Goal: Find specific page/section: Find specific page/section

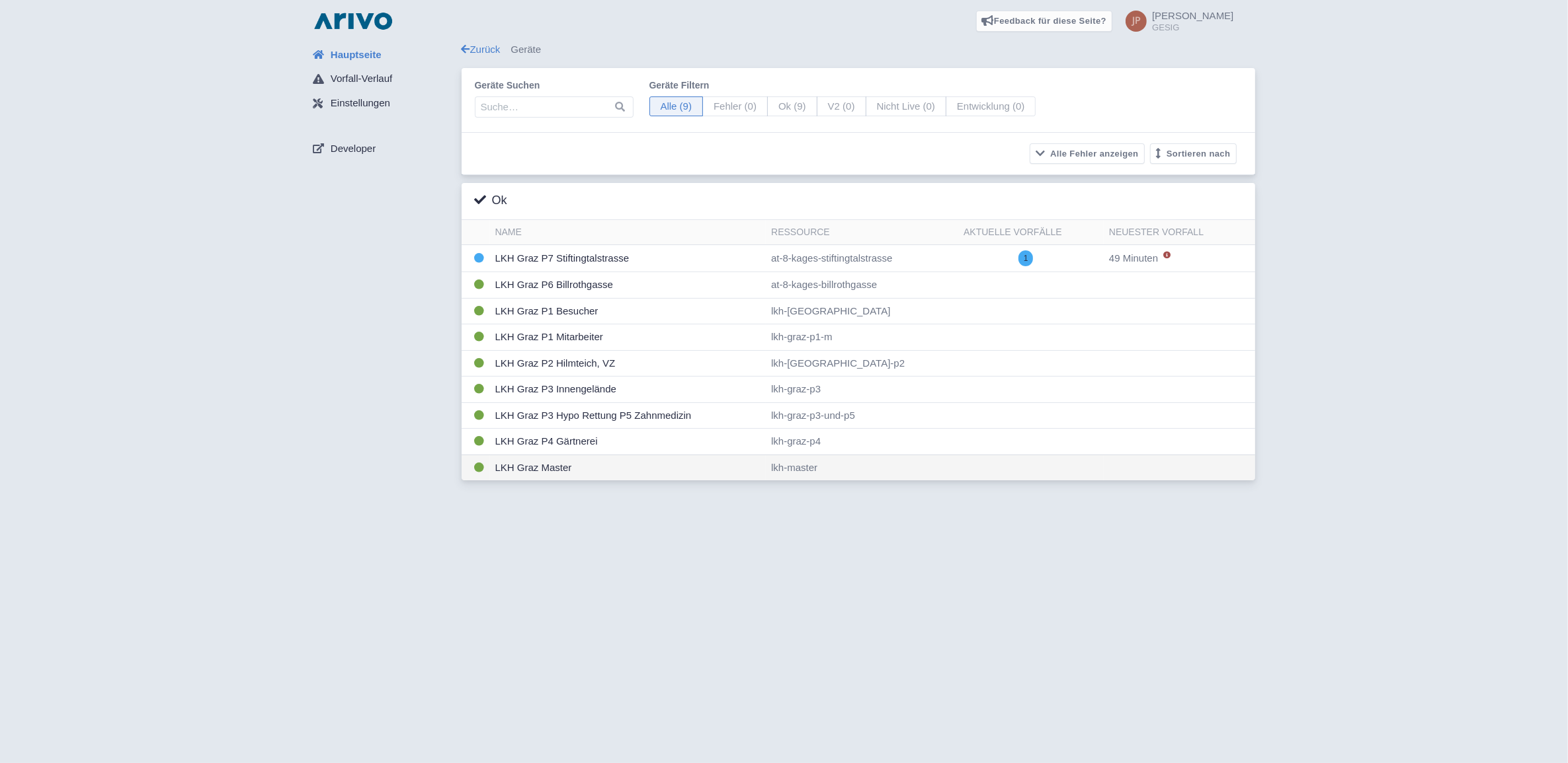
click at [534, 467] on td "LKH Graz Master" at bounding box center [628, 467] width 276 height 26
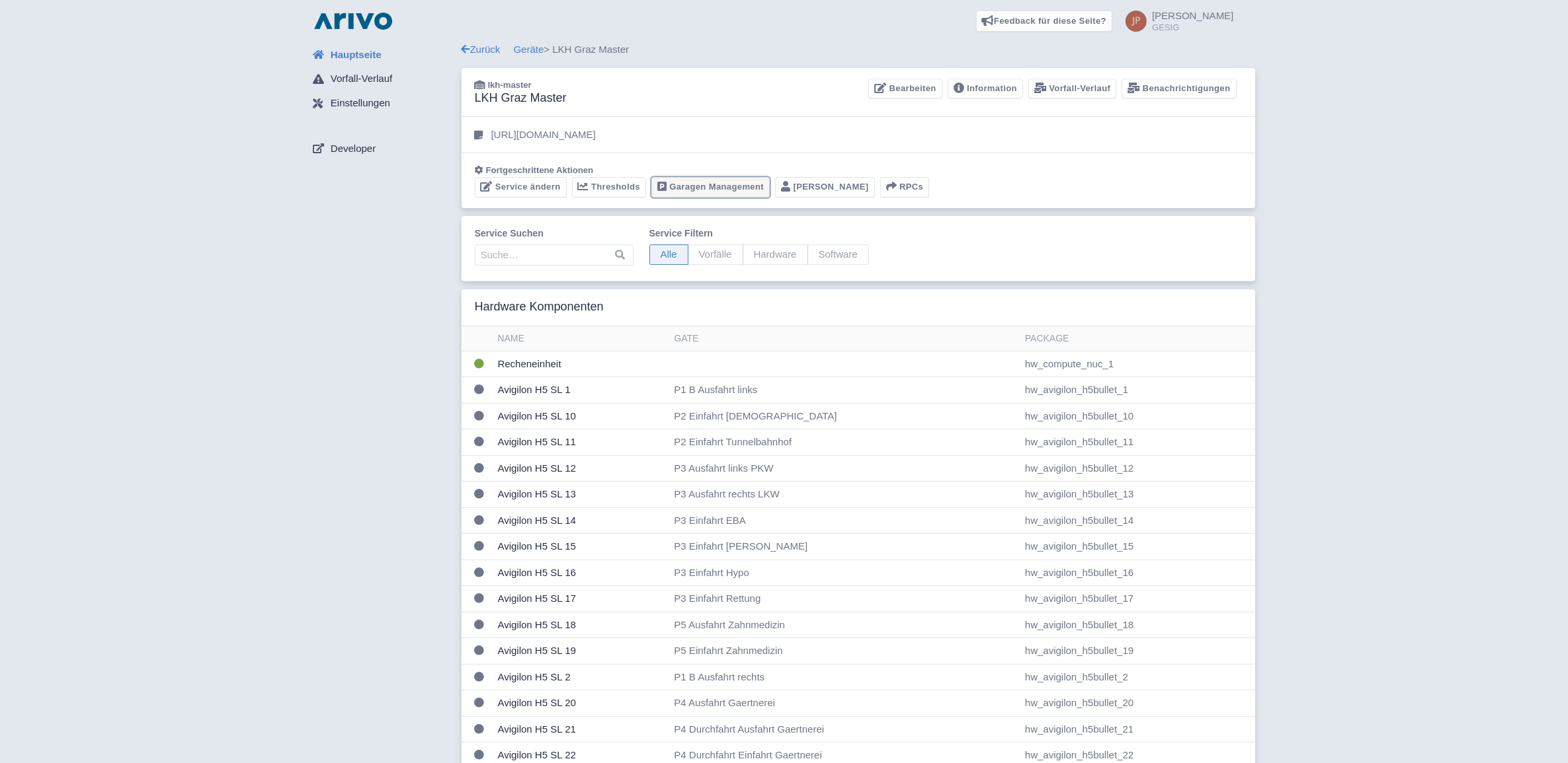
click at [735, 185] on link "Garagen Management" at bounding box center [711, 187] width 118 height 21
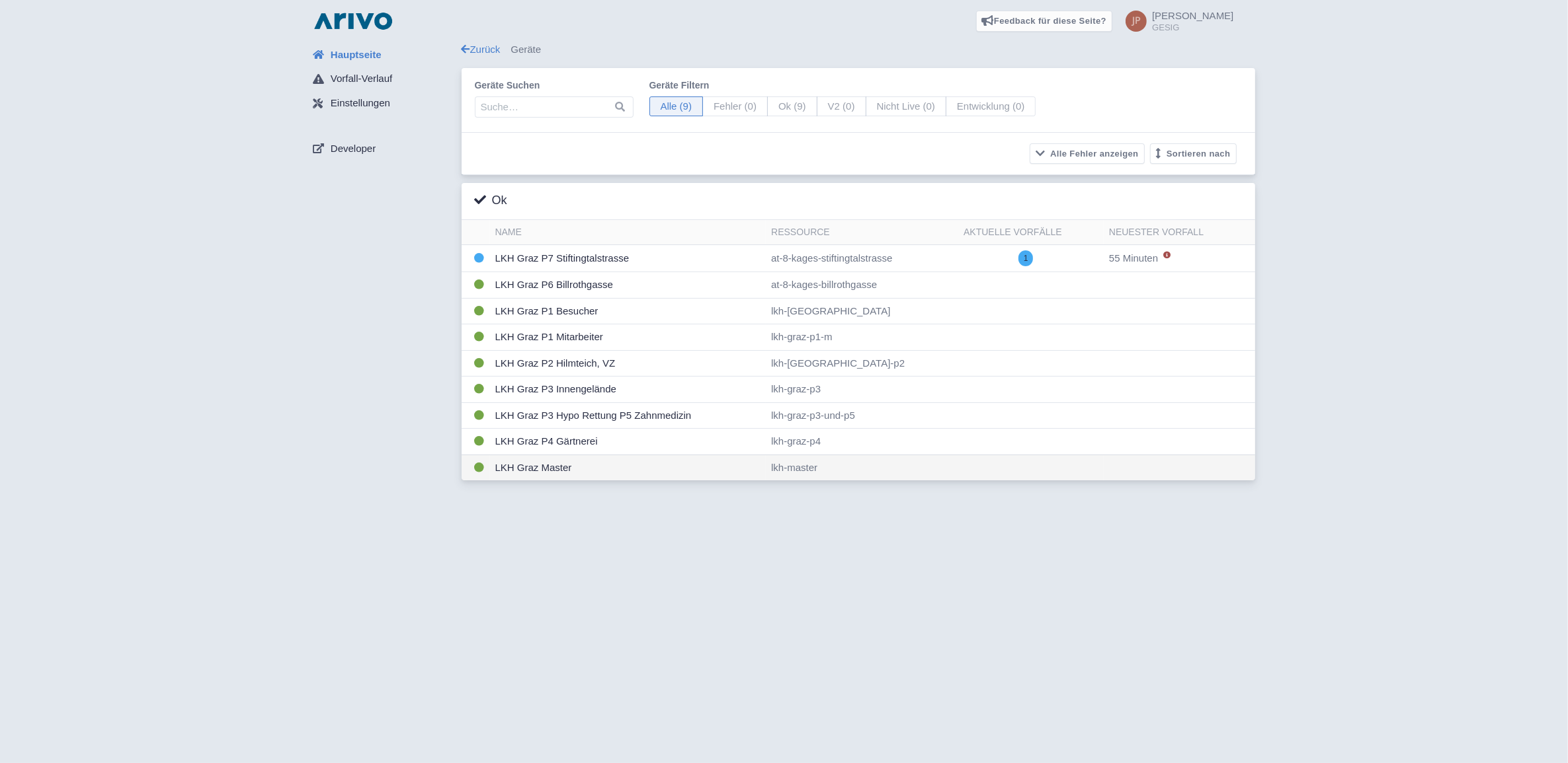
click at [536, 467] on td "LKH Graz Master" at bounding box center [628, 467] width 276 height 26
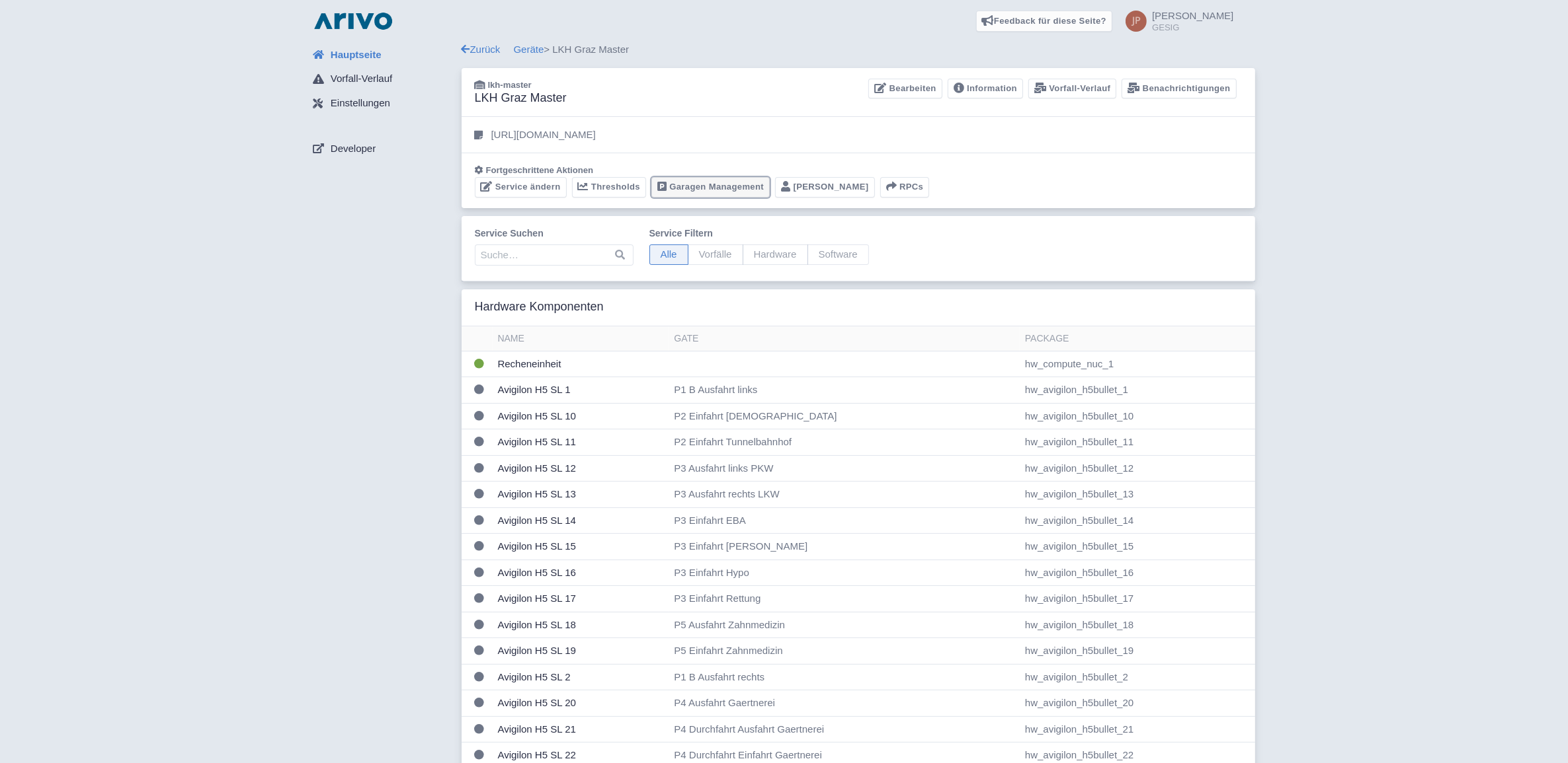
click at [715, 185] on link "Garagen Management" at bounding box center [711, 187] width 118 height 21
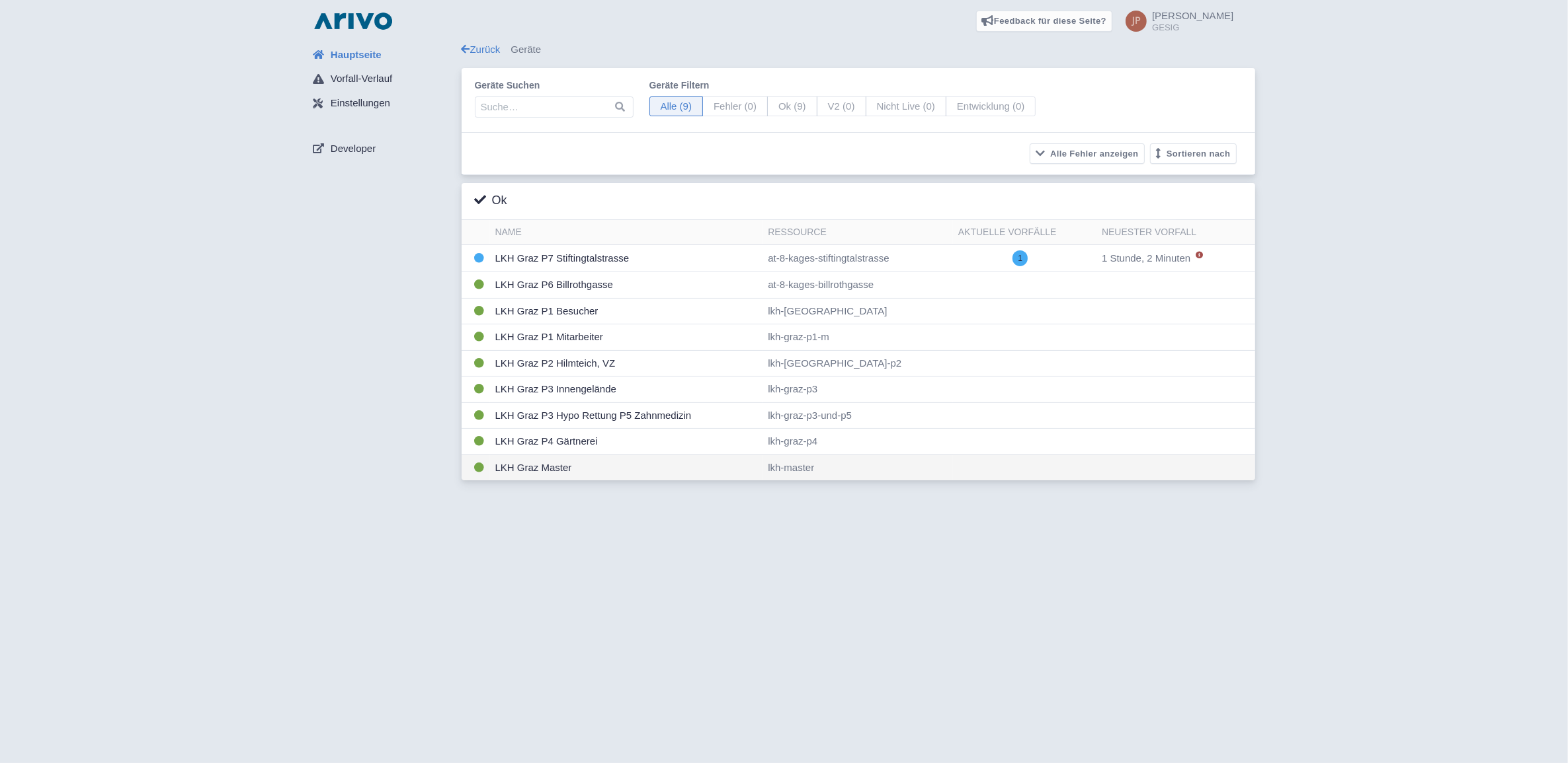
click at [529, 470] on td "LKH Graz Master" at bounding box center [626, 467] width 273 height 26
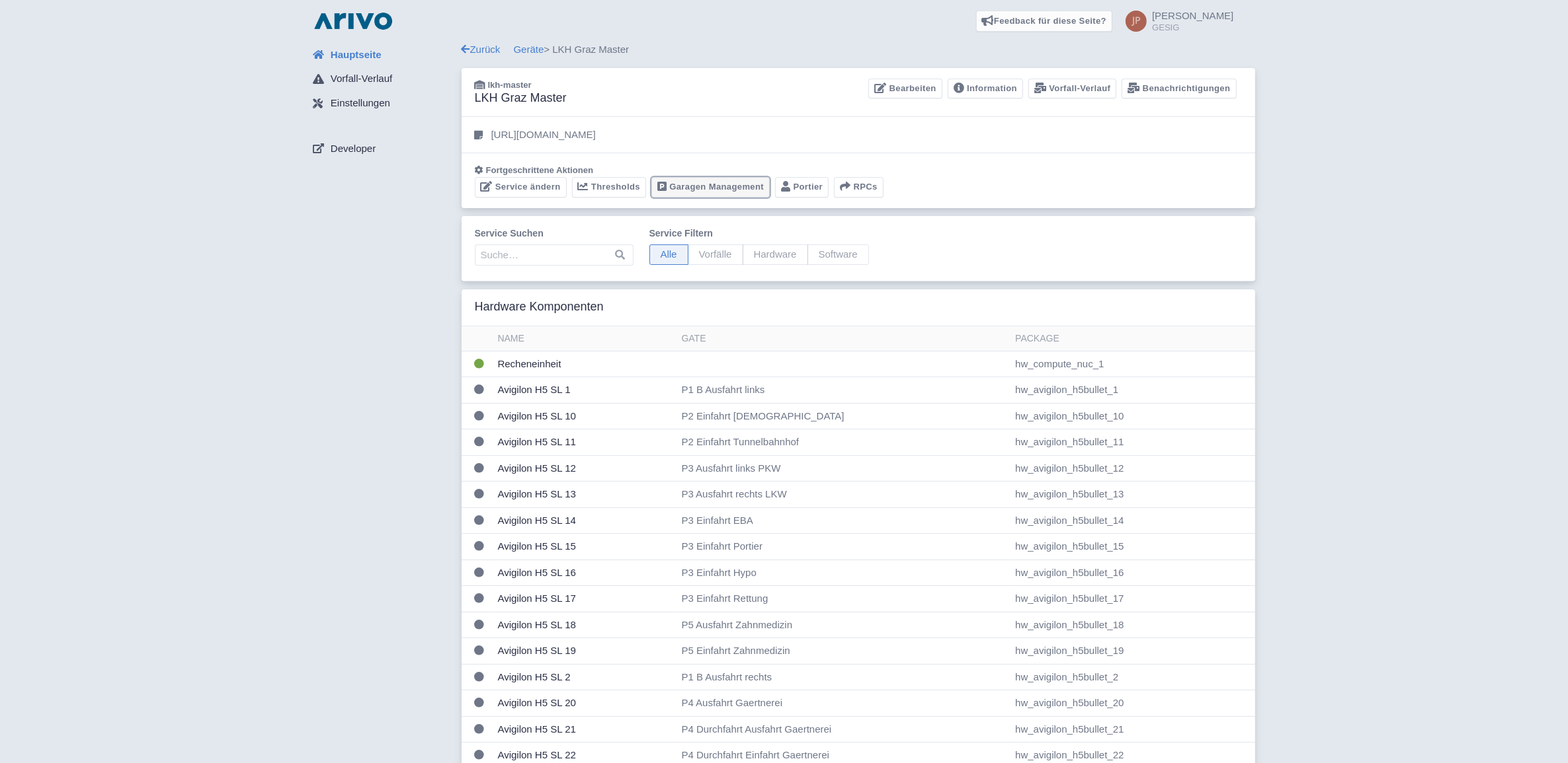
click at [705, 190] on link "Garagen Management" at bounding box center [711, 187] width 118 height 21
